Goal: Task Accomplishment & Management: Use online tool/utility

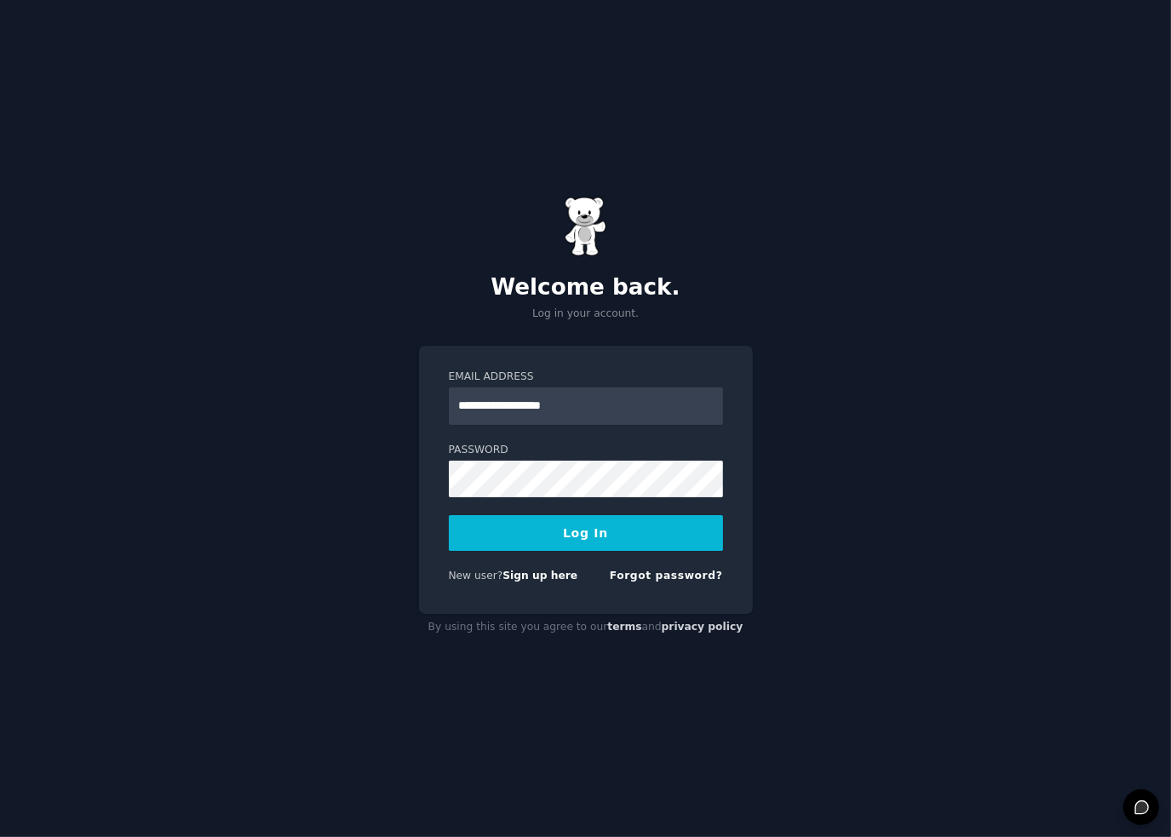
type input "**********"
click at [449, 515] on button "Log In" at bounding box center [586, 533] width 274 height 36
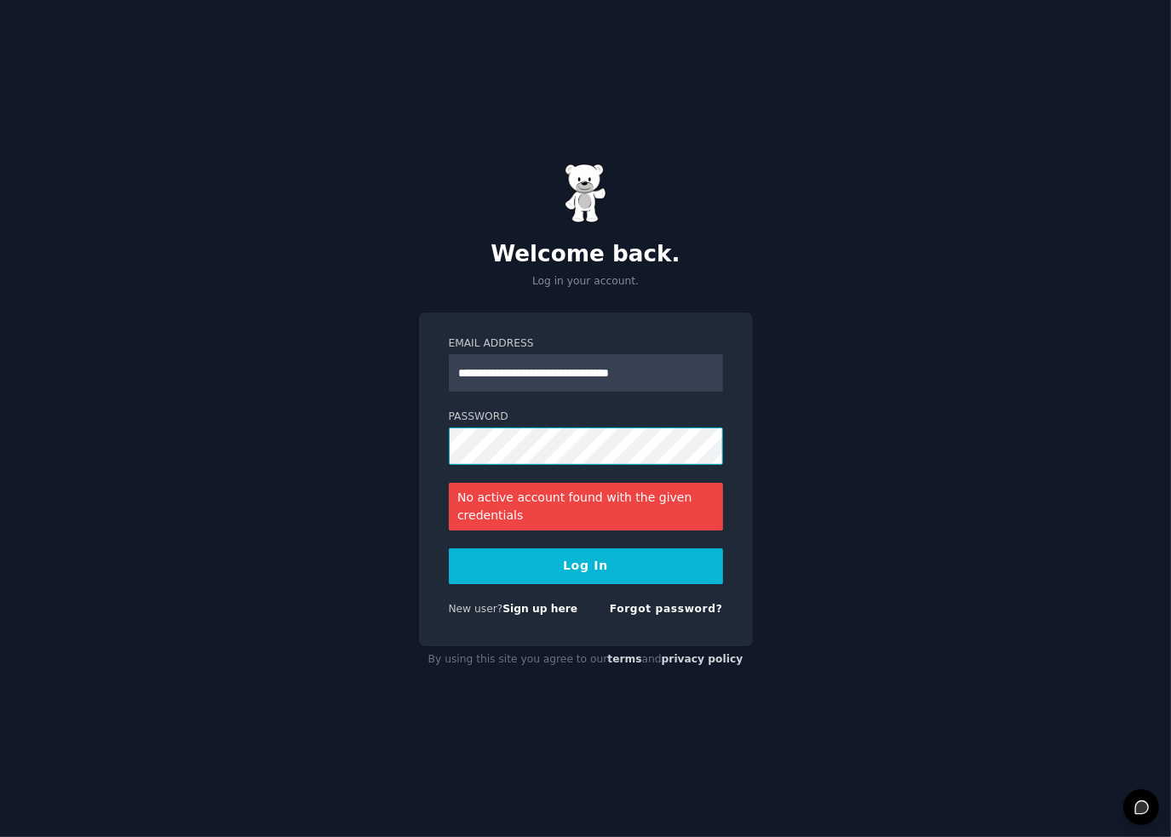
click at [131, 450] on div "**********" at bounding box center [585, 418] width 1171 height 837
click at [449, 548] on button "Log In" at bounding box center [586, 566] width 274 height 36
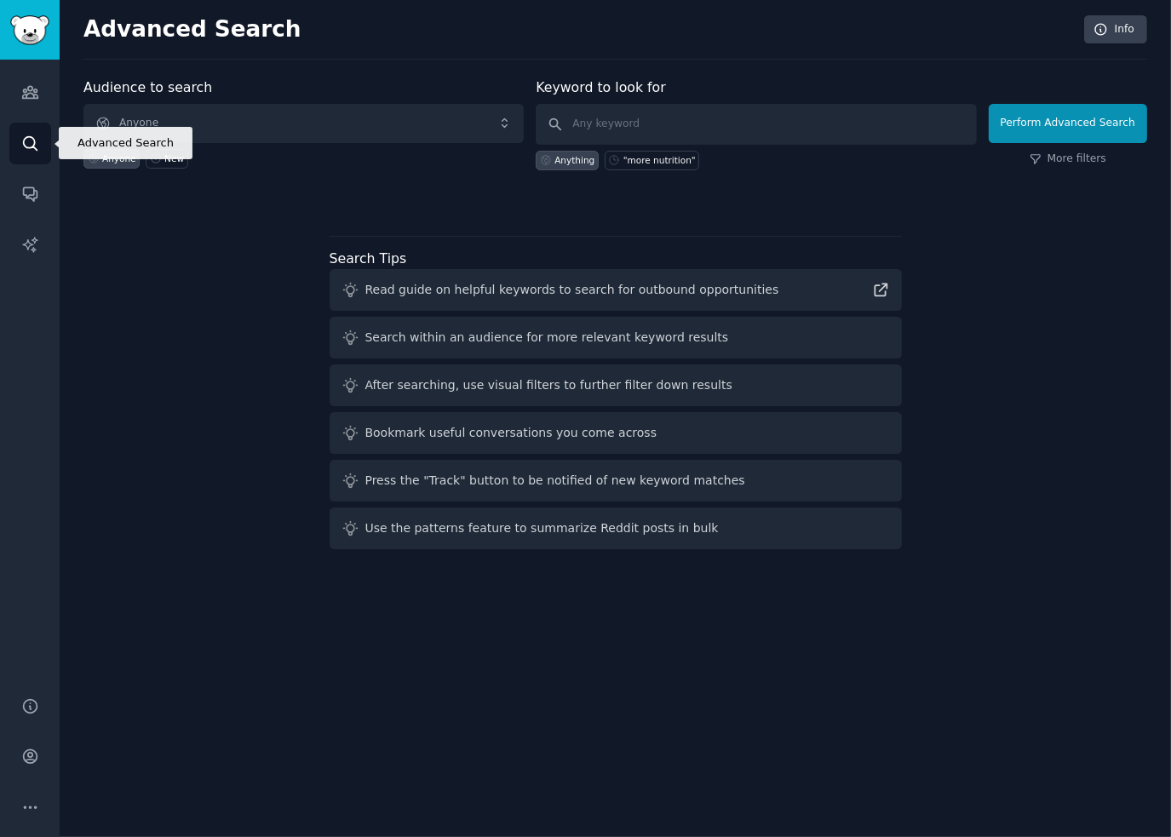
click at [32, 145] on icon "Sidebar" at bounding box center [30, 143] width 14 height 14
click at [24, 32] on img "Sidebar" at bounding box center [29, 30] width 39 height 30
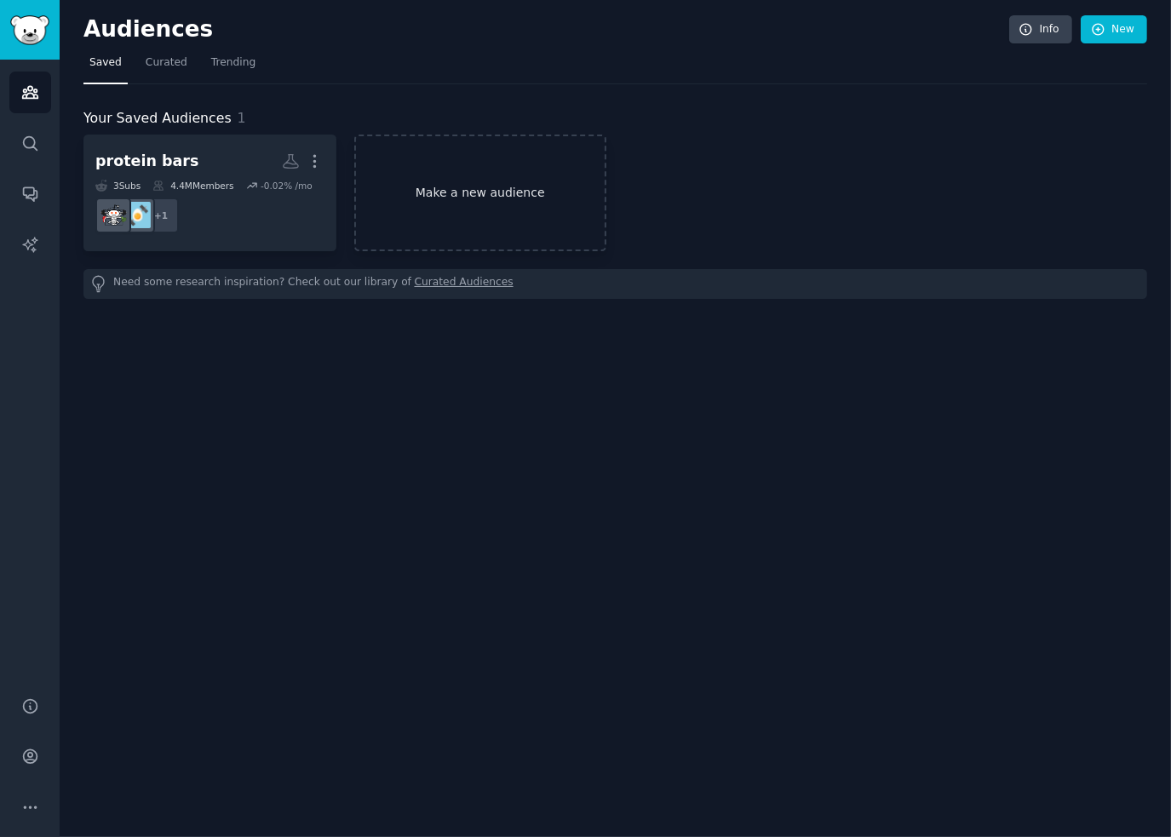
click at [532, 199] on link "Make a new audience" at bounding box center [480, 193] width 253 height 117
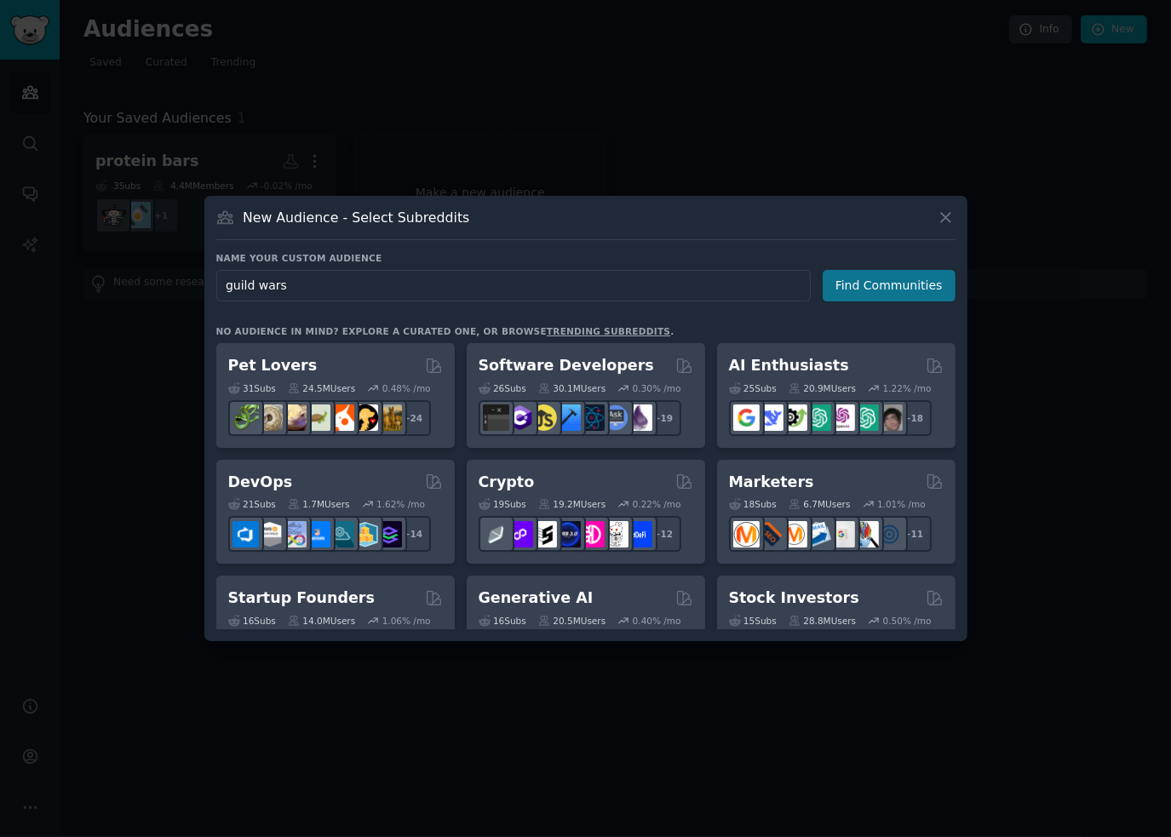
type input "guild wars"
click at [856, 278] on button "Find Communities" at bounding box center [888, 285] width 133 height 31
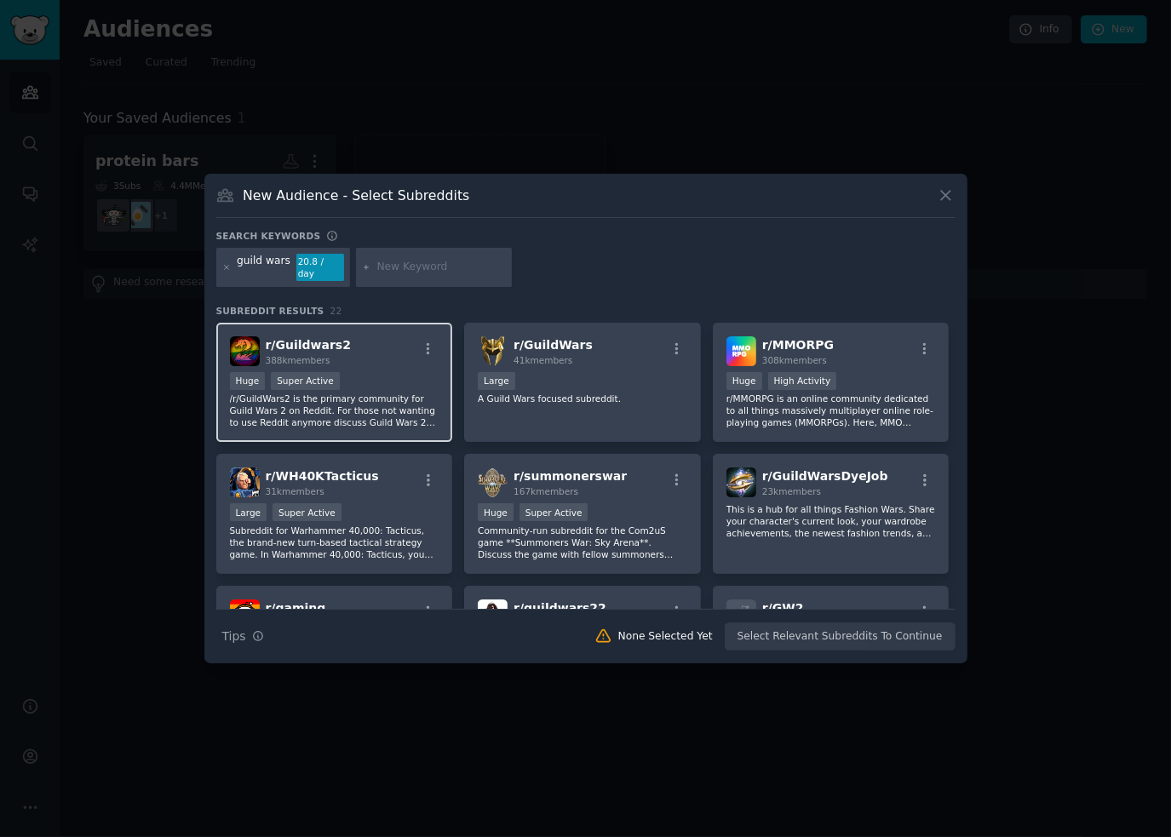
click at [381, 338] on div "r/ Guildwars2 388k members" at bounding box center [334, 351] width 209 height 30
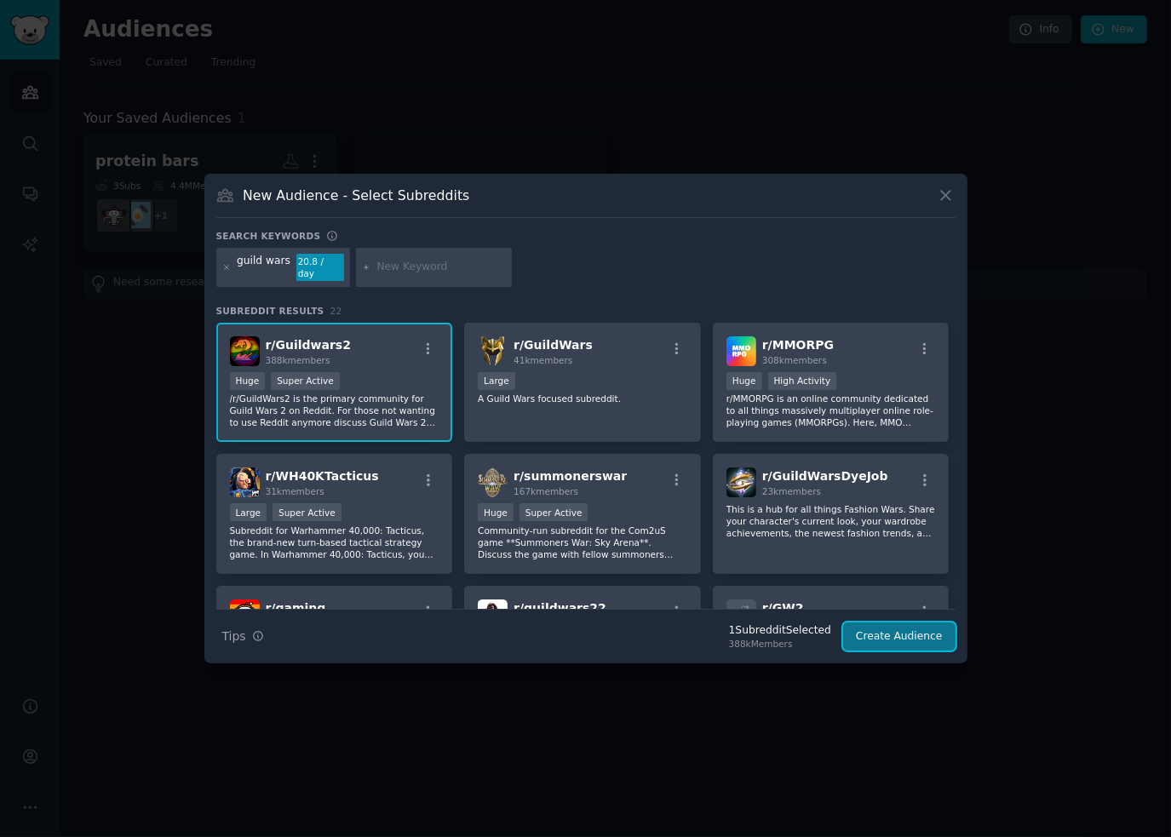
click at [911, 630] on button "Create Audience" at bounding box center [899, 636] width 112 height 29
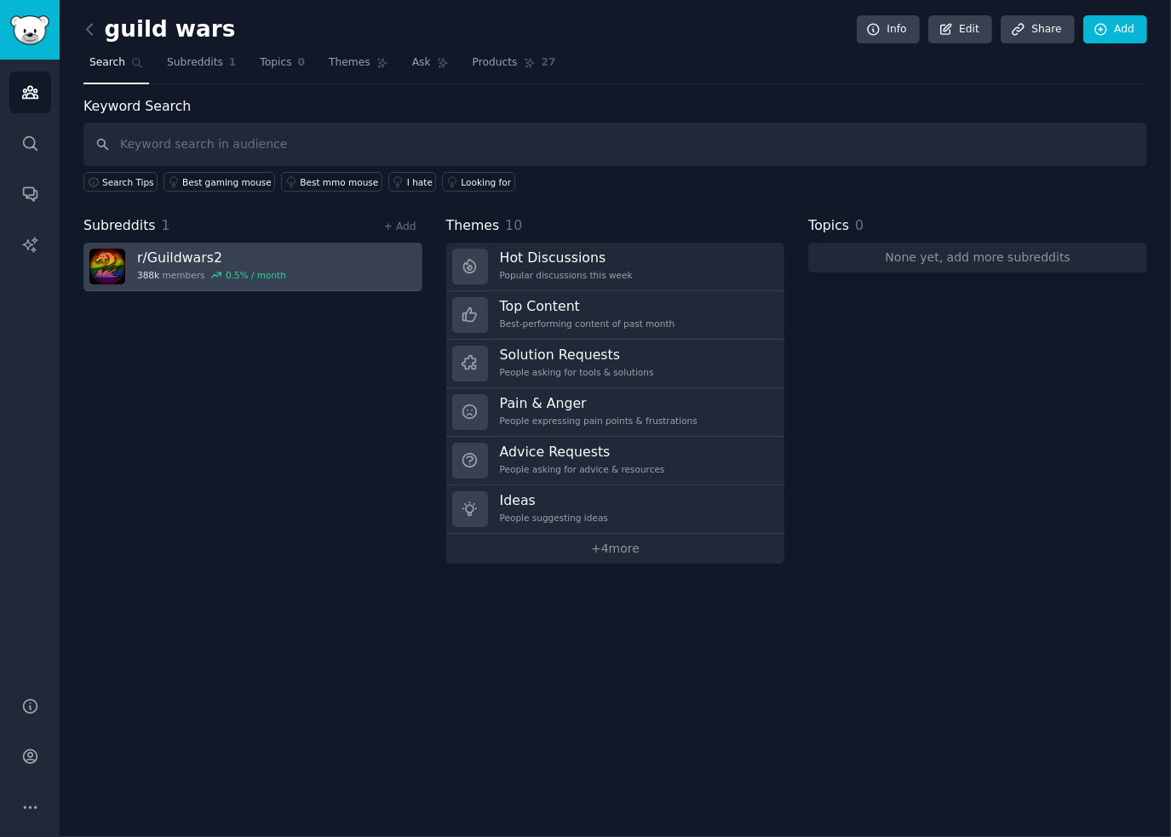
click at [344, 276] on link "r/ Guildwars2 388k members 0.5 % / month" at bounding box center [252, 267] width 339 height 49
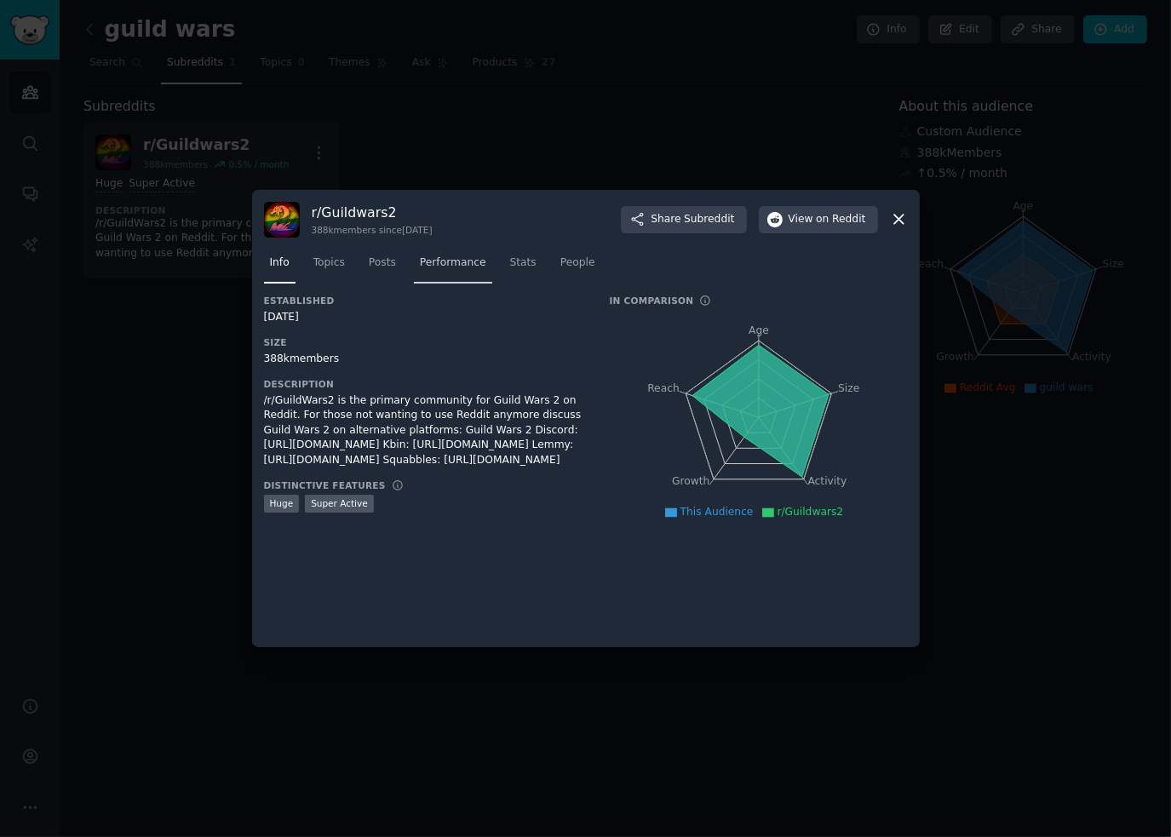
click at [444, 266] on span "Performance" at bounding box center [453, 262] width 66 height 15
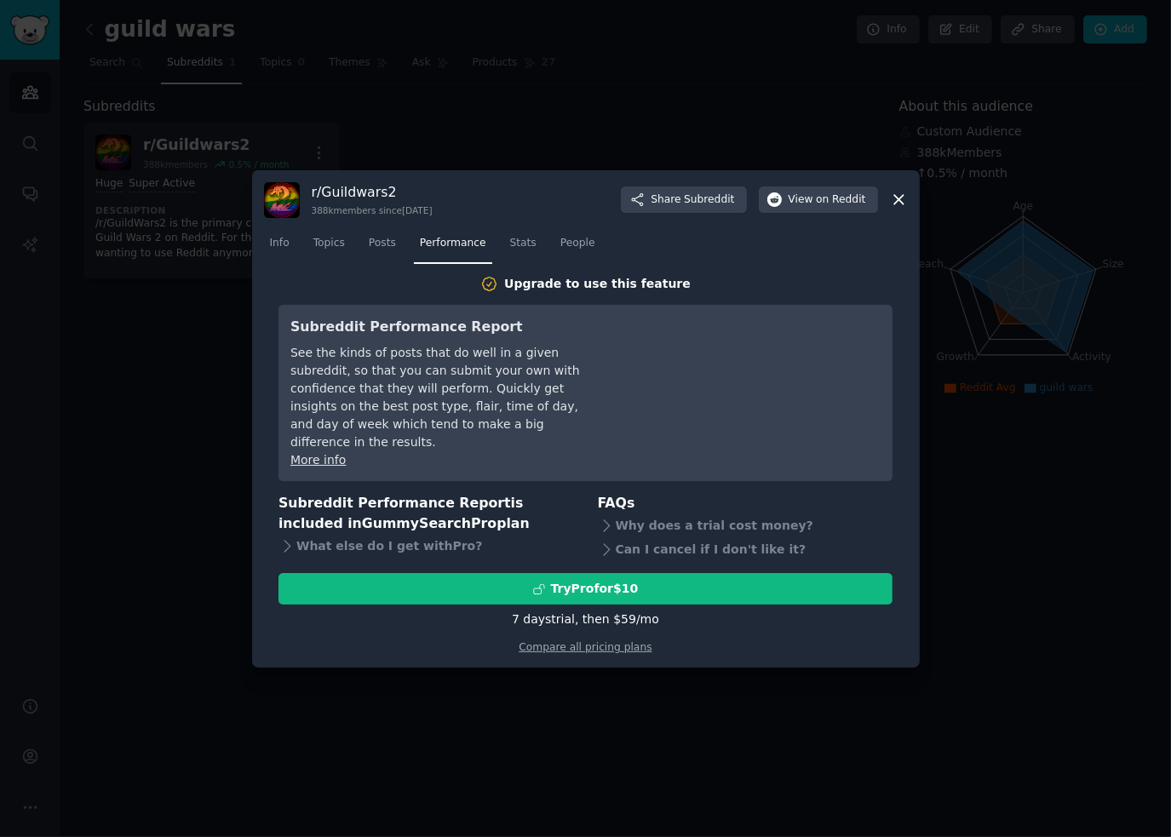
click at [900, 204] on icon at bounding box center [898, 199] width 9 height 9
